Goal: Information Seeking & Learning: Learn about a topic

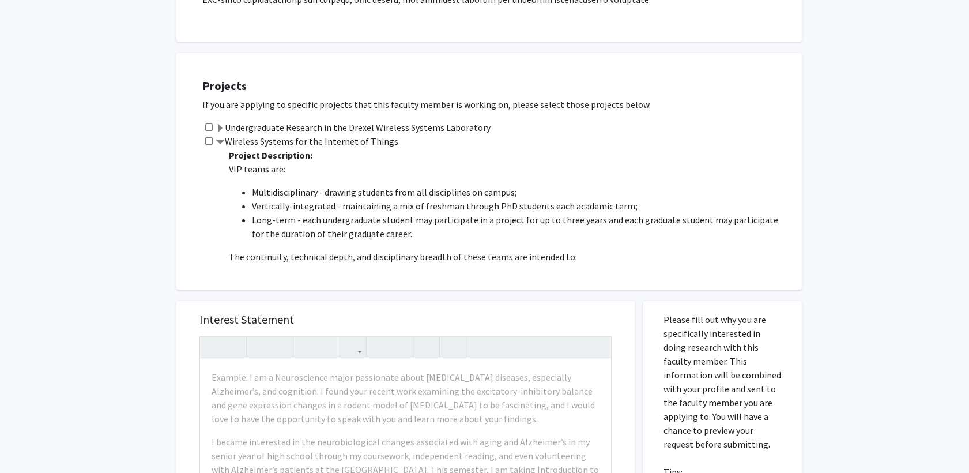
scroll to position [602, 0]
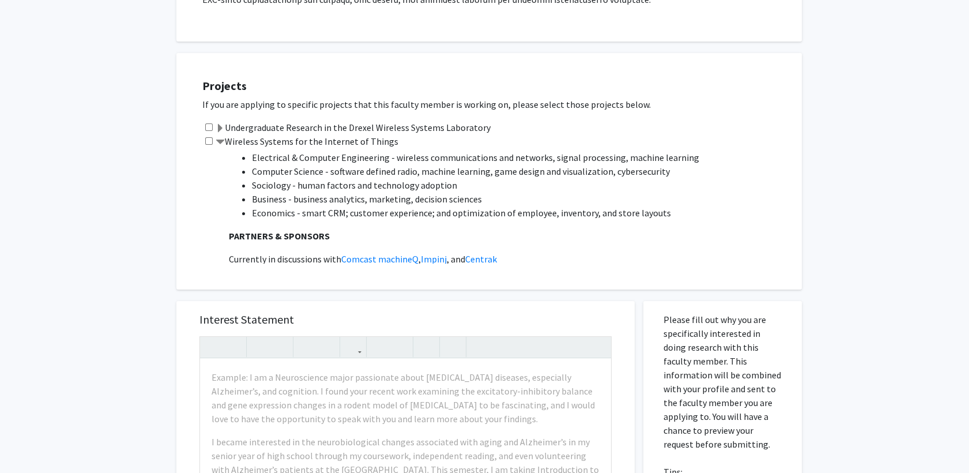
click at [224, 134] on label "Wireless Systems for the Internet of Things" at bounding box center [307, 141] width 183 height 14
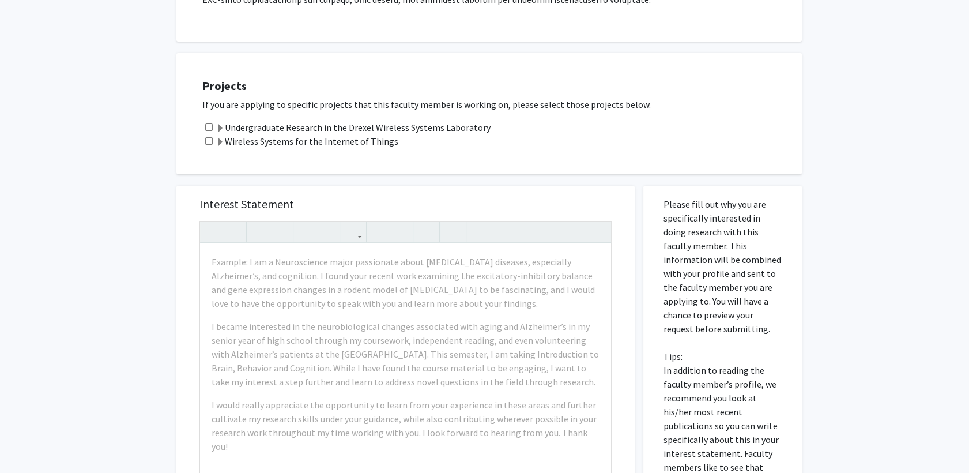
click at [224, 134] on label "Wireless Systems for the Internet of Things" at bounding box center [307, 141] width 183 height 14
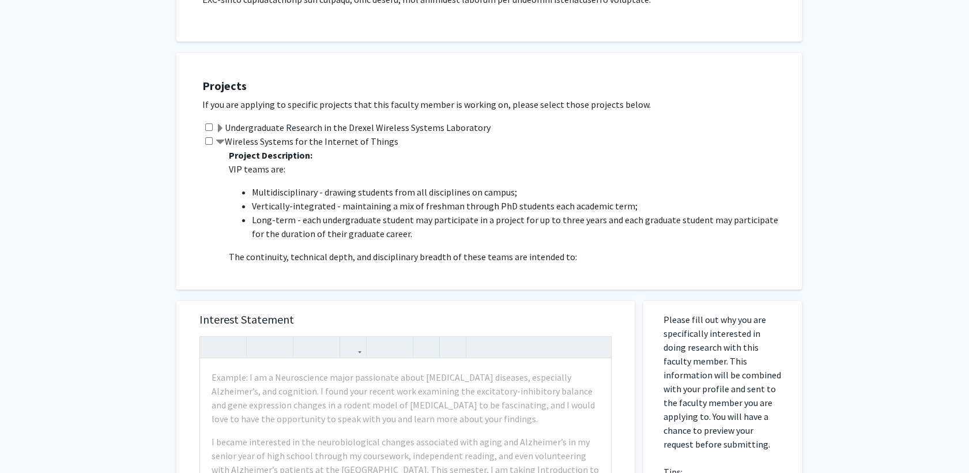
click at [242, 162] on p "VIP teams are:" at bounding box center [510, 169] width 562 height 14
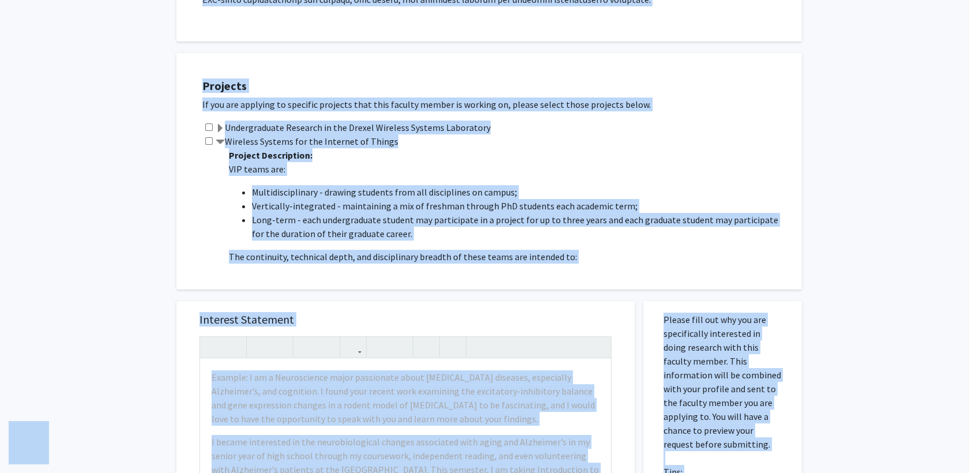
click at [242, 162] on p "VIP teams are:" at bounding box center [510, 169] width 562 height 14
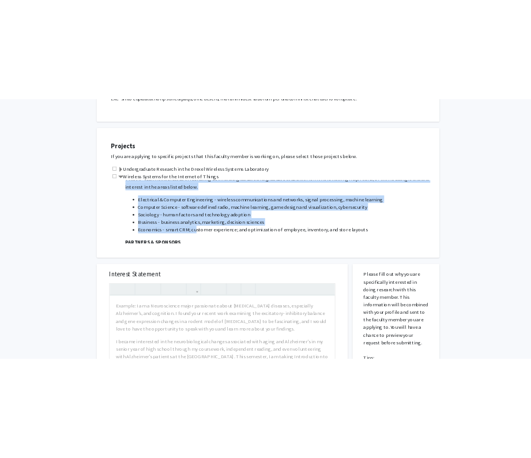
scroll to position [692, 0]
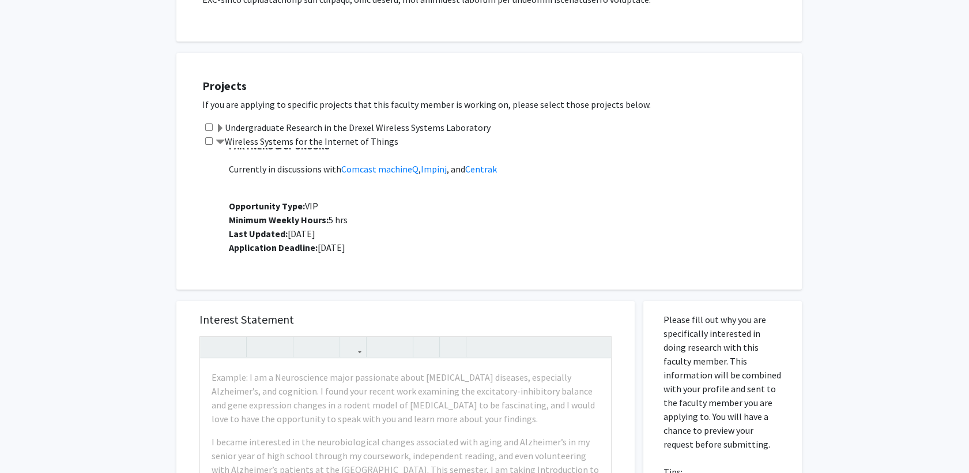
drag, startPoint x: 231, startPoint y: 143, endPoint x: 374, endPoint y: 232, distance: 169.1
drag, startPoint x: 374, startPoint y: 232, endPoint x: 289, endPoint y: 208, distance: 88.7
copy p "Project Description: VIP teams are: Multidisciplinary - drawing students from a…"
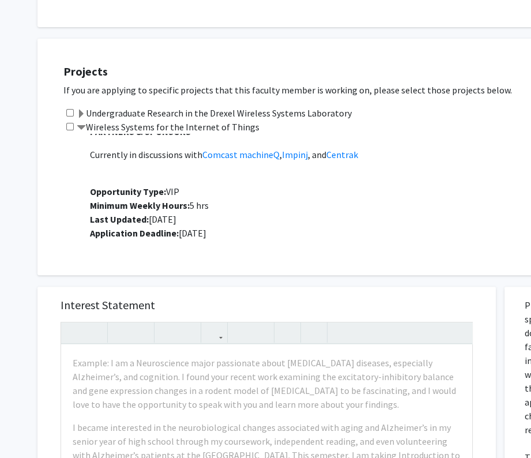
scroll to position [402, 0]
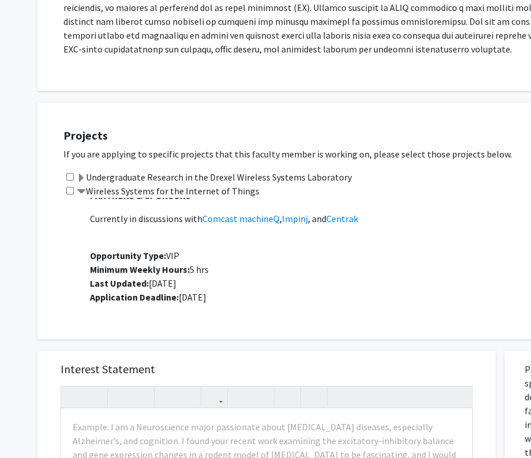
click at [85, 187] on span at bounding box center [81, 191] width 9 height 9
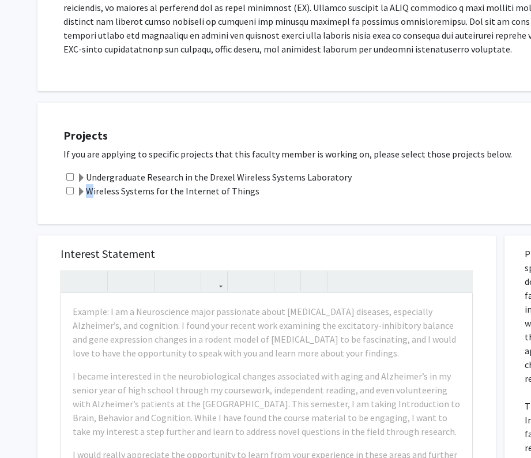
click at [85, 187] on span at bounding box center [81, 191] width 9 height 9
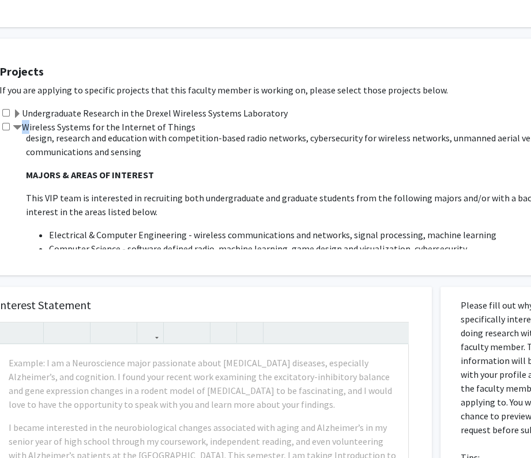
scroll to position [499, 0]
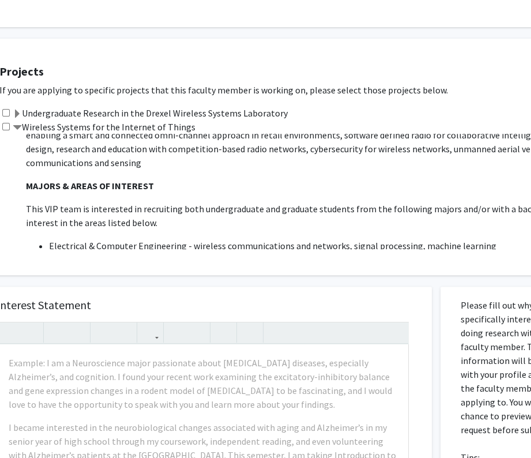
click at [282, 206] on p "This VIP team is interested in recruiting both undergraduate and graduate stude…" at bounding box center [307, 216] width 562 height 28
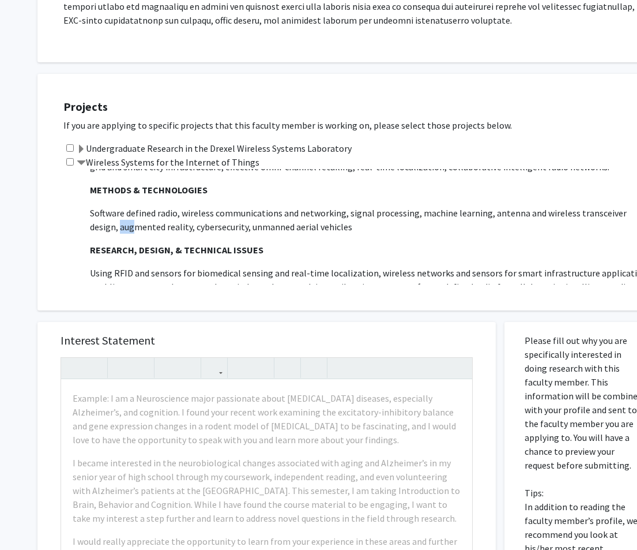
scroll to position [452, 0]
